Goal: Task Accomplishment & Management: Use online tool/utility

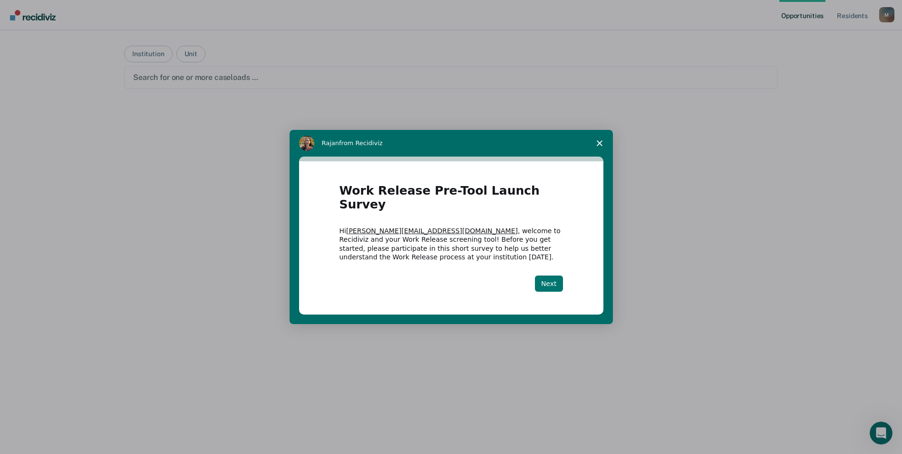
click at [553, 277] on button "Next" at bounding box center [549, 283] width 28 height 16
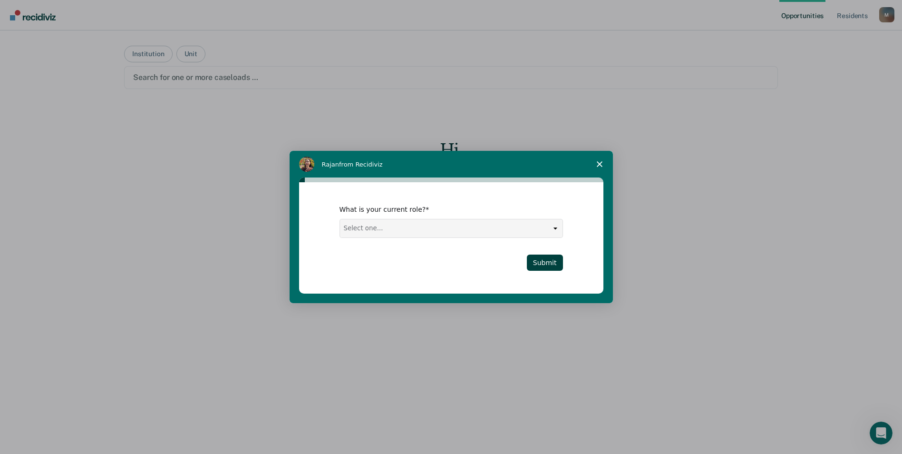
click at [555, 227] on select "Select one... Case Manager FUM Assistant [PERSON_NAME] [PERSON_NAME]" at bounding box center [451, 228] width 223 height 18
select select "Case Manager"
click at [340, 219] on select "Select one... Case Manager FUM Assistant [PERSON_NAME] [PERSON_NAME]" at bounding box center [451, 228] width 223 height 18
click at [553, 264] on button "Submit" at bounding box center [545, 262] width 36 height 16
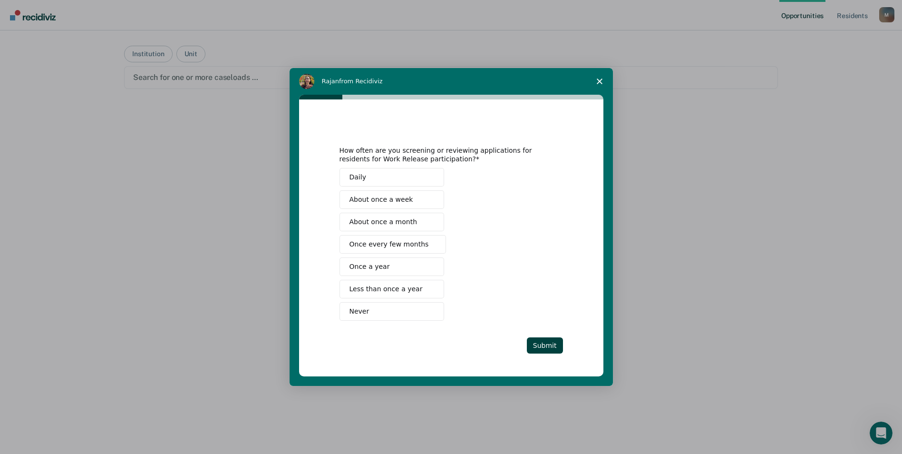
click at [359, 245] on span "Once every few months" at bounding box center [388, 244] width 79 height 10
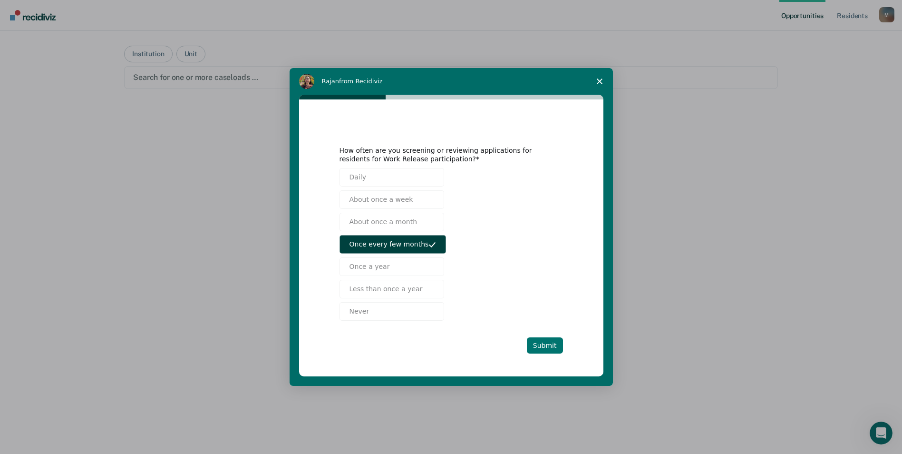
click at [548, 344] on button "Submit" at bounding box center [545, 345] width 36 height 16
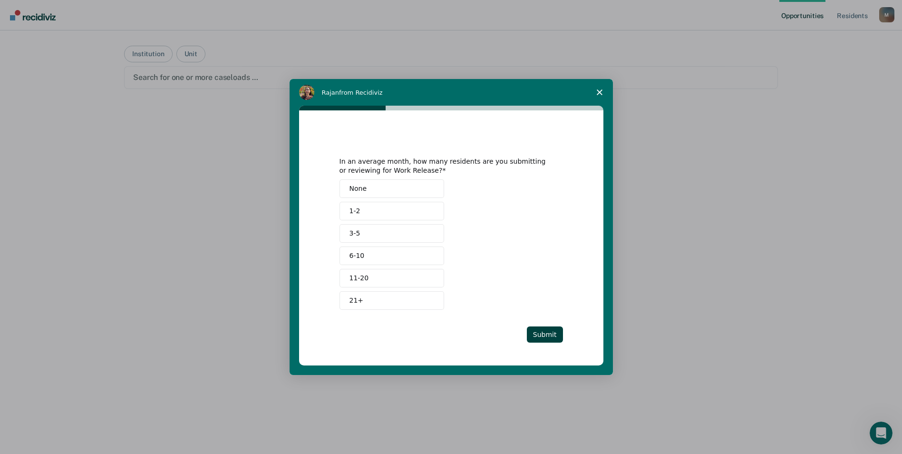
click at [361, 208] on button "1-2" at bounding box center [392, 211] width 105 height 19
click at [552, 336] on button "Submit" at bounding box center [545, 334] width 36 height 16
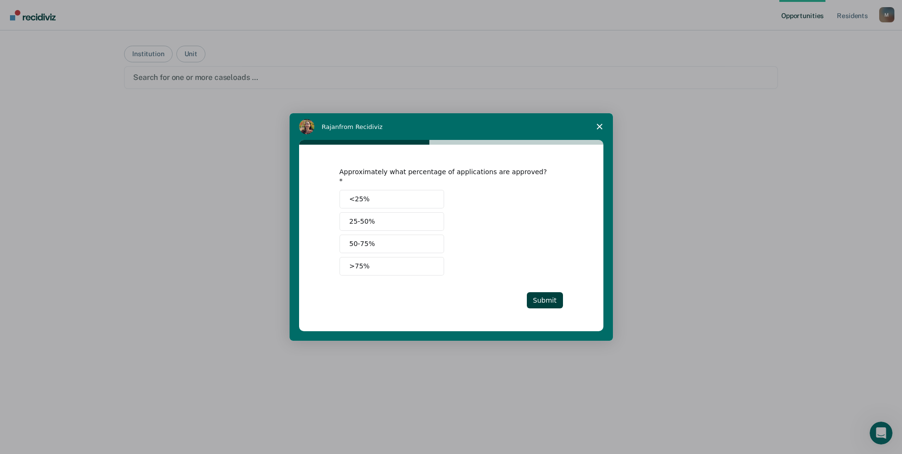
click at [369, 219] on span "25-50%" at bounding box center [362, 221] width 26 height 10
click at [546, 298] on button "Submit" at bounding box center [545, 300] width 36 height 16
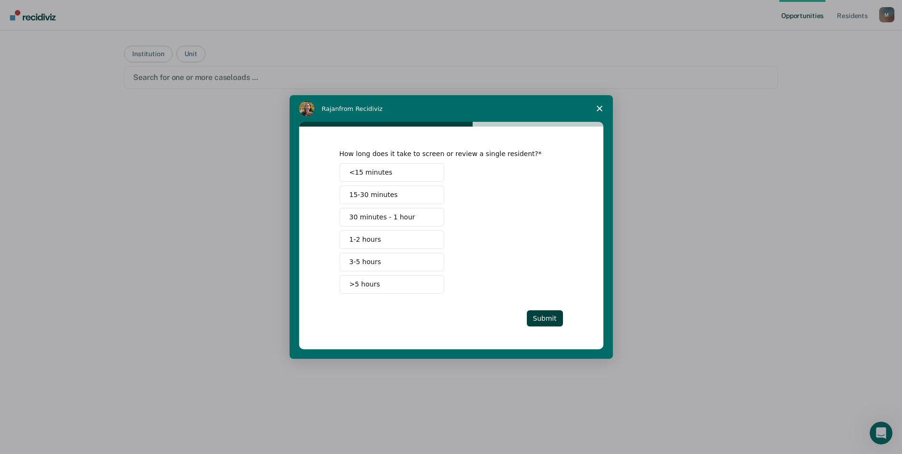
click at [359, 219] on span "30 minutes - 1 hour" at bounding box center [382, 217] width 66 height 10
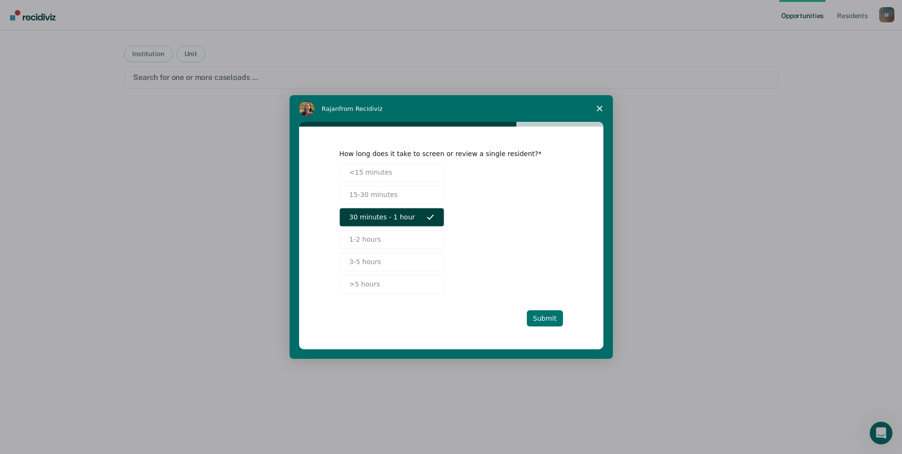
click at [546, 317] on button "Submit" at bounding box center [545, 318] width 36 height 16
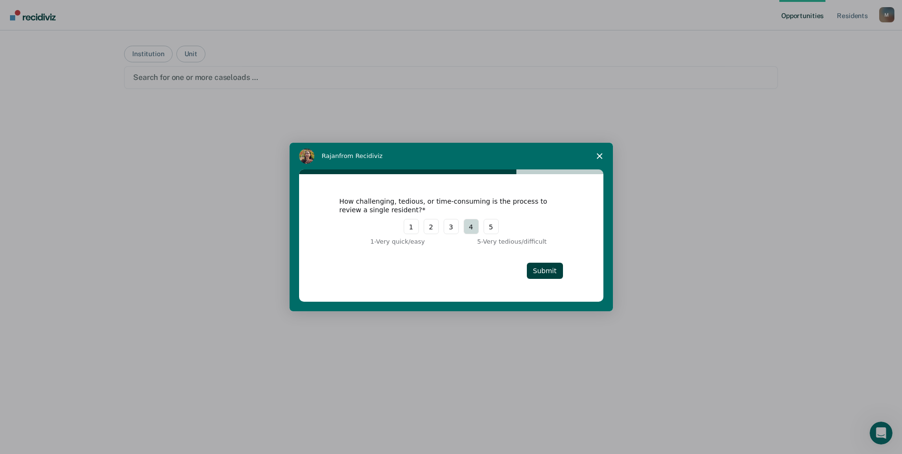
click at [470, 225] on button "4" at bounding box center [471, 226] width 15 height 15
click at [543, 272] on button "Submit" at bounding box center [545, 270] width 36 height 16
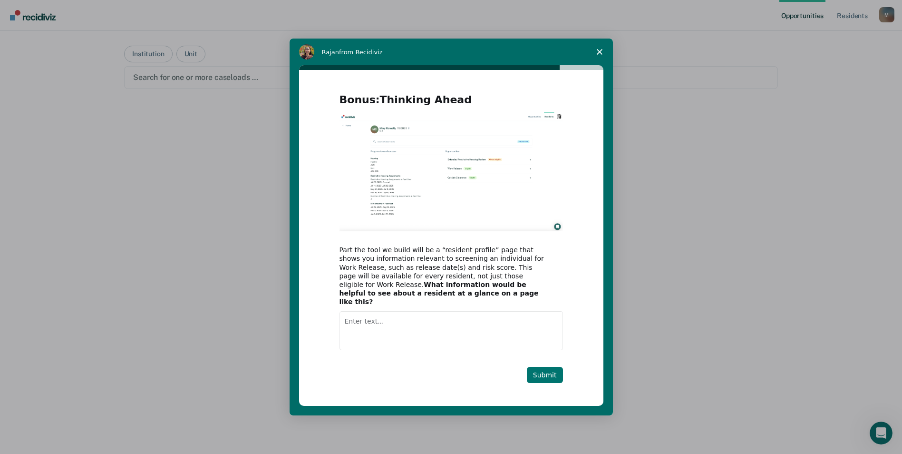
click at [551, 371] on button "Submit" at bounding box center [545, 375] width 36 height 16
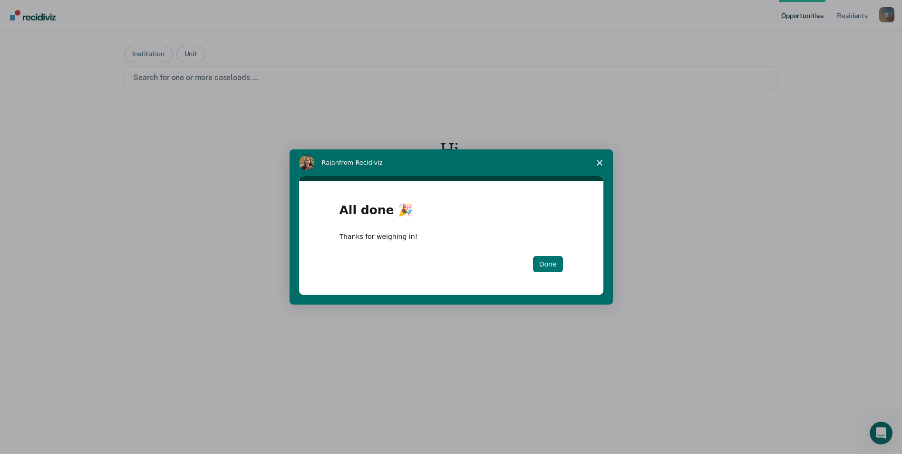
click at [541, 262] on button "Done" at bounding box center [548, 264] width 30 height 16
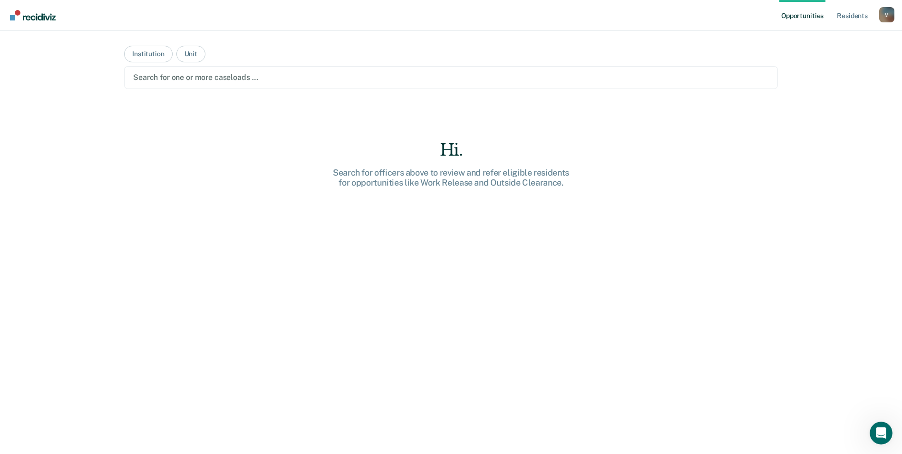
click at [590, 327] on div "Hi. Search for officers above to review and refer eligible residents for opport…" at bounding box center [451, 313] width 654 height 347
click at [146, 55] on button "Institution" at bounding box center [148, 54] width 48 height 17
click at [714, 228] on div "Hi. Search for institutions above to review and refer eligible residents for op…" at bounding box center [451, 313] width 654 height 347
click at [663, 177] on div "Hi. Search for institutions above to review and refer eligible residents for op…" at bounding box center [451, 313] width 654 height 347
click at [243, 76] on div at bounding box center [451, 77] width 636 height 11
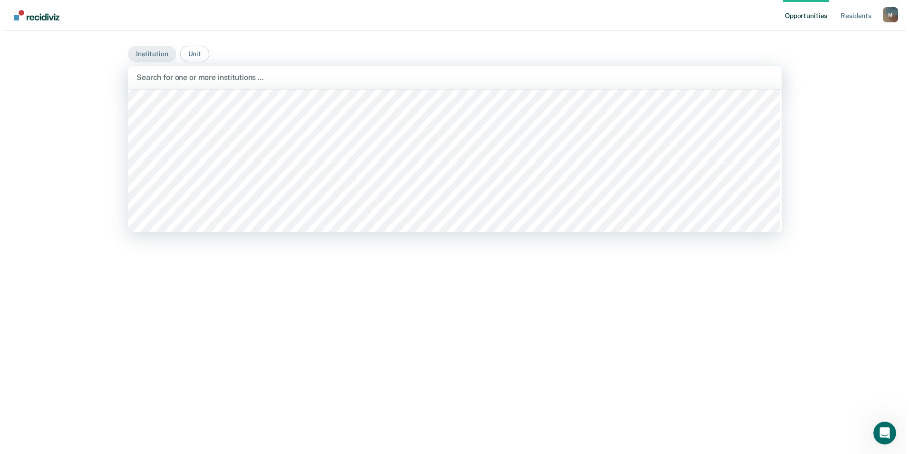
scroll to position [7133, 0]
